Goal: Task Accomplishment & Management: Manage account settings

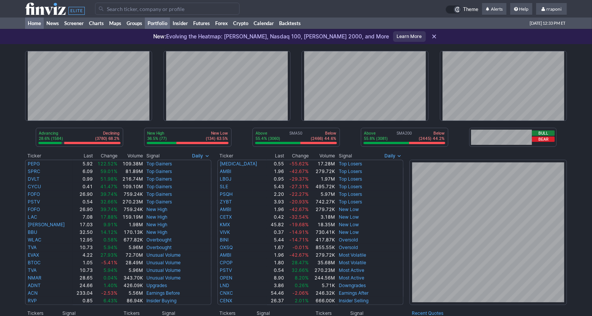
click at [163, 25] on link "Portfolio" at bounding box center [157, 22] width 25 height 11
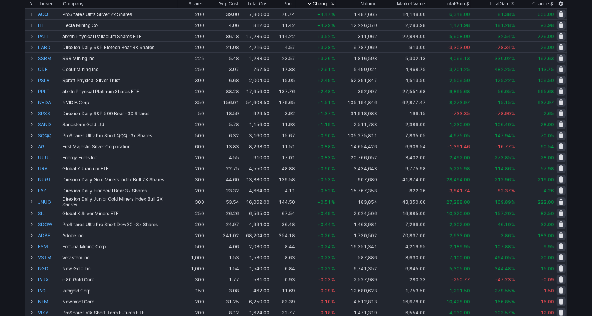
scroll to position [97, 0]
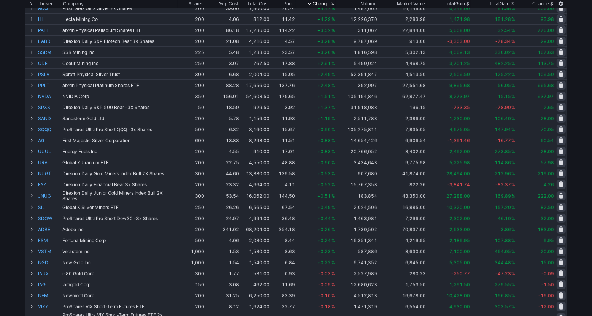
click at [586, 77] on div "Add Tickers View Tickers Trades Ticker Company Shares Avg. Cost Total Cost Pric…" at bounding box center [296, 206] width 592 height 482
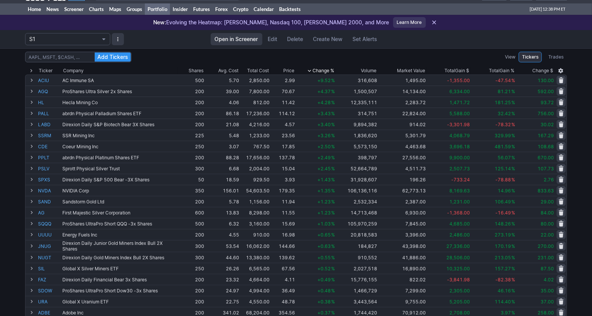
scroll to position [0, 0]
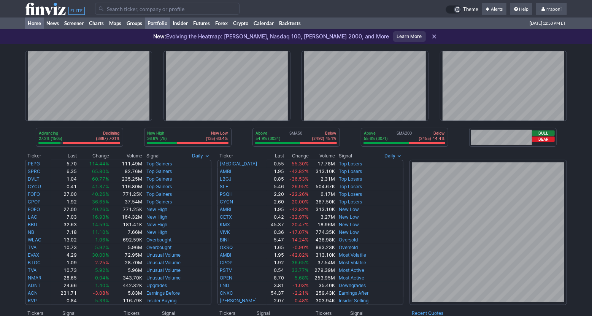
click at [166, 28] on link "Portfolio" at bounding box center [157, 22] width 25 height 11
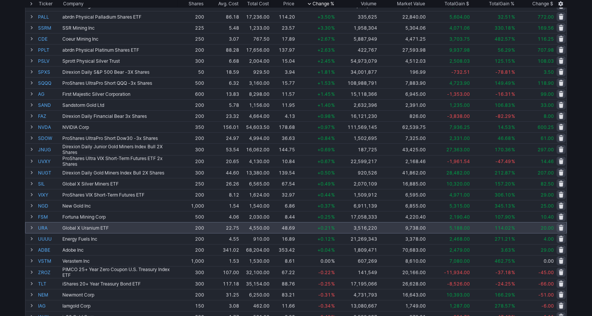
scroll to position [12, 0]
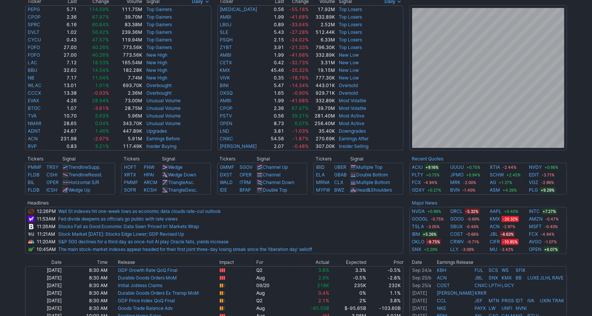
scroll to position [155, 0]
